Goal: Entertainment & Leisure: Consume media (video, audio)

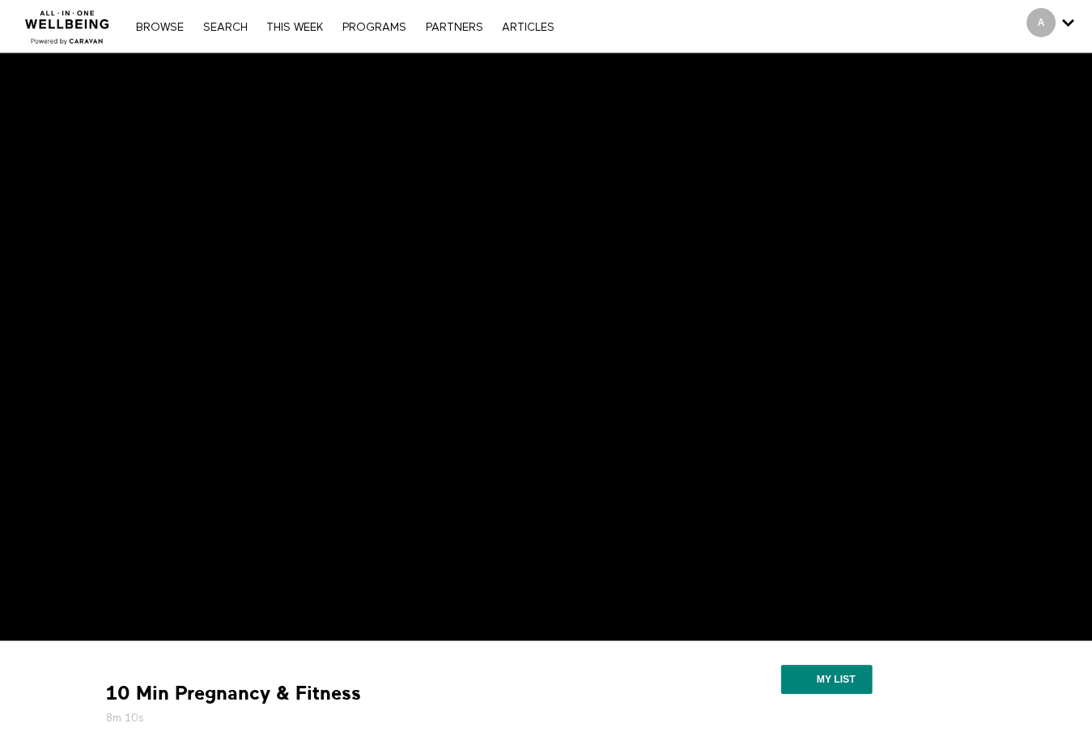
scroll to position [2, 0]
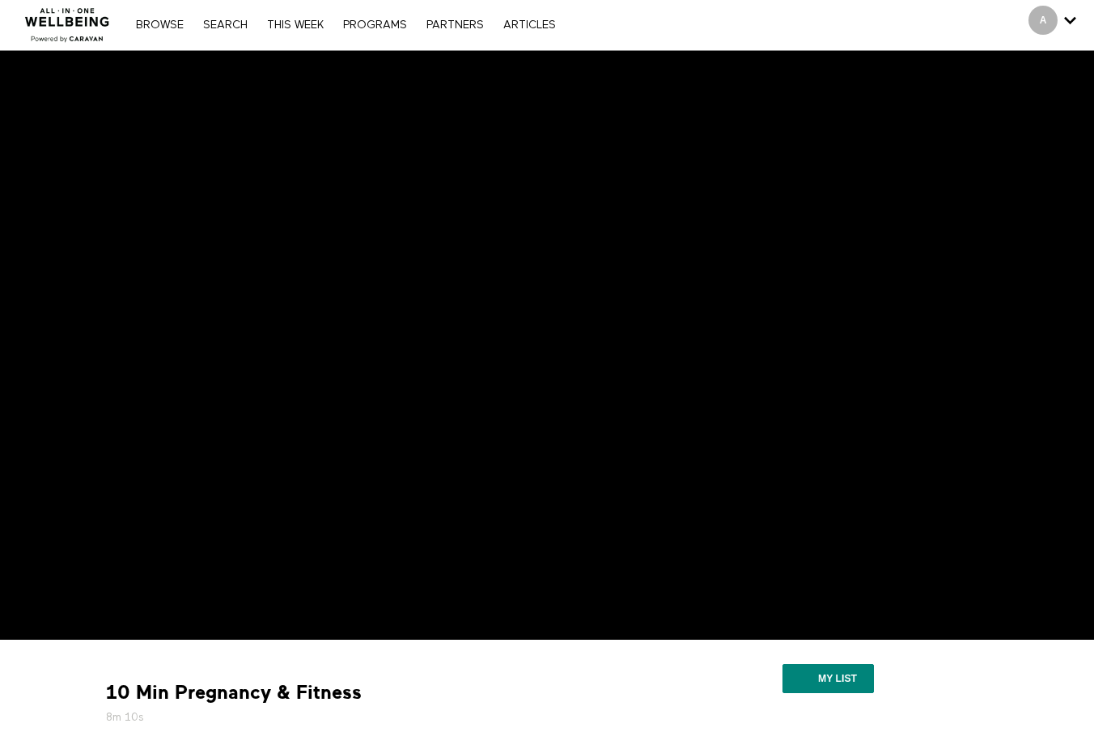
drag, startPoint x: 145, startPoint y: 721, endPoint x: 81, endPoint y: 719, distance: 64.0
click at [119, 658] on div "10 Min Pregnancy & Fitness 8m 10s *The program is intended for general informat…" at bounding box center [377, 733] width 567 height 163
click at [185, 658] on div "10 Min Pregnancy & Fitness 8m 10s *The program is intended for general informat…" at bounding box center [377, 733] width 567 height 163
click at [154, 658] on div "10 Min Pregnancy & Fitness 8m 10s *The program is intended for general informat…" at bounding box center [377, 733] width 567 height 163
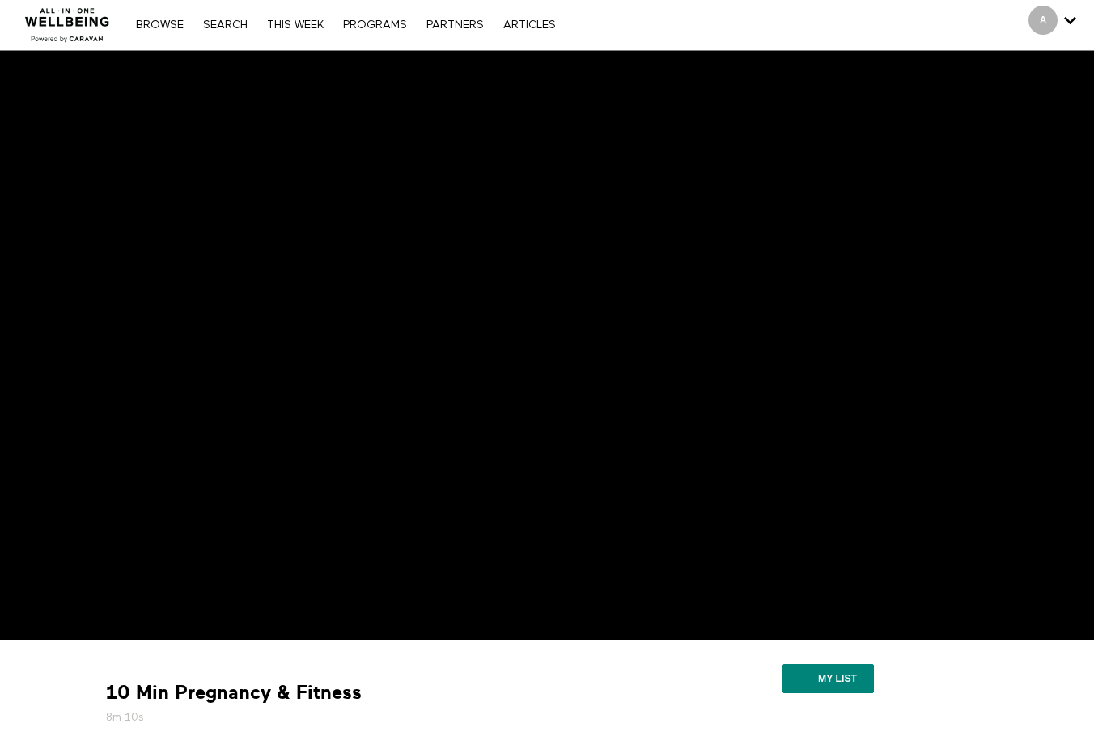
click at [330, 668] on div "10 Min Pregnancy & Fitness 8m 10s *The program is intended for general informat…" at bounding box center [377, 733] width 567 height 163
click at [423, 668] on div "10 Min Pregnancy & Fitness 8m 10s *The program is intended for general informat…" at bounding box center [374, 733] width 567 height 163
